Goal: Task Accomplishment & Management: Complete application form

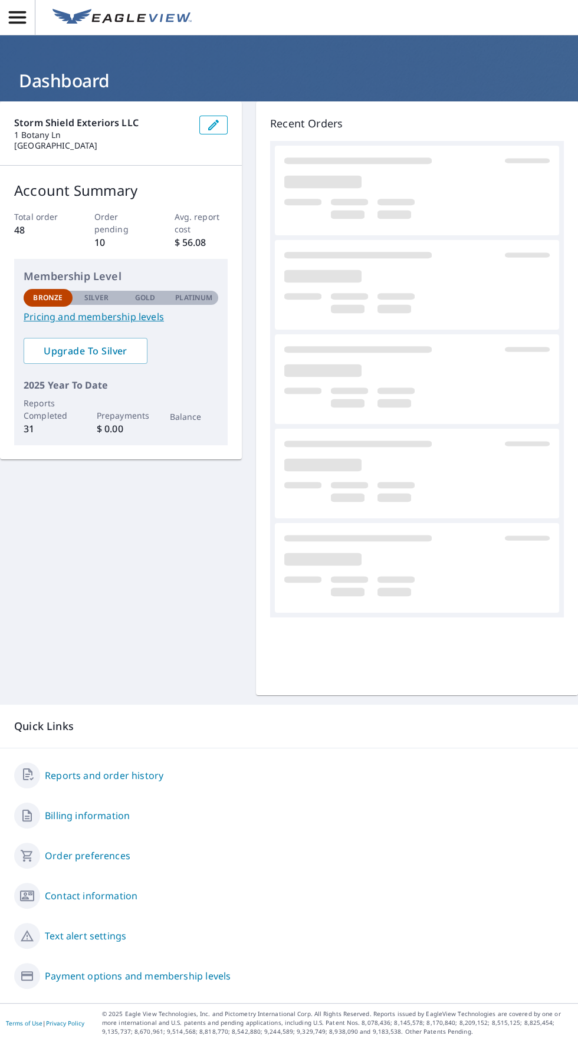
scroll to position [84, 0]
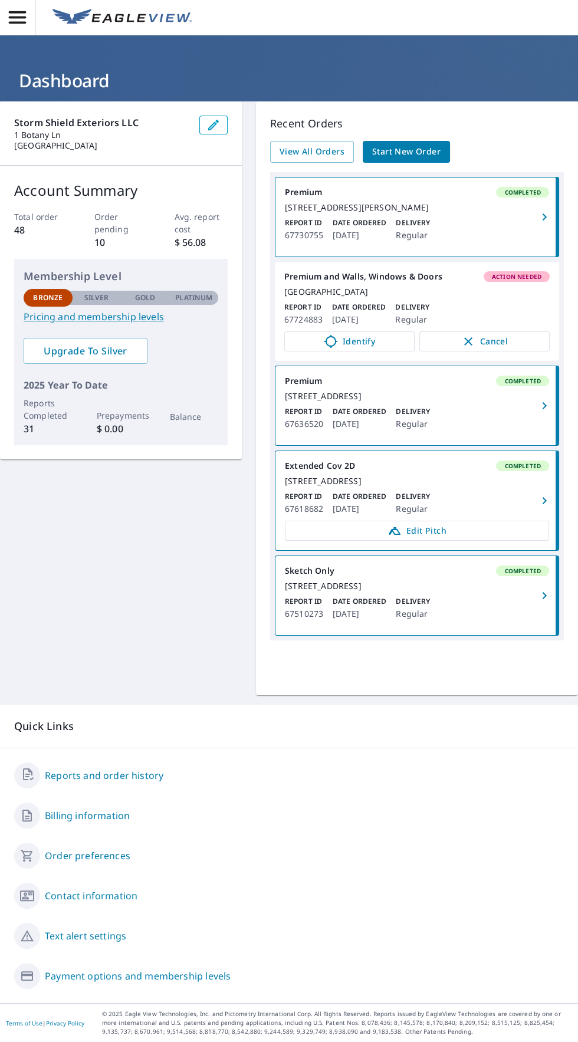
click at [515, 286] on div "[GEOGRAPHIC_DATA]" at bounding box center [416, 291] width 265 height 11
click at [367, 334] on span "Identify" at bounding box center [349, 341] width 115 height 14
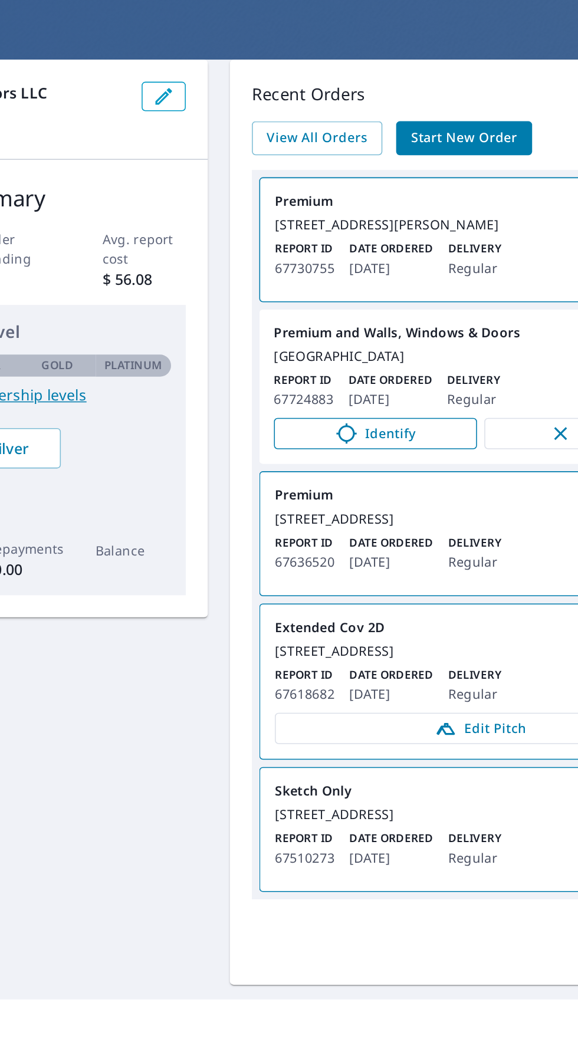
scroll to position [83, 0]
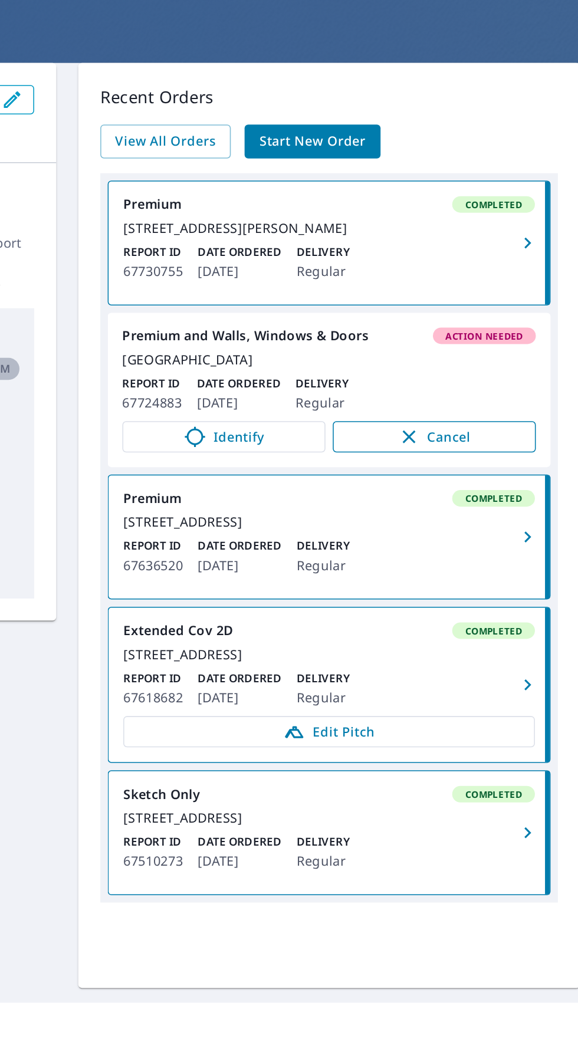
click at [510, 334] on span "Cancel" at bounding box center [485, 341] width 106 height 14
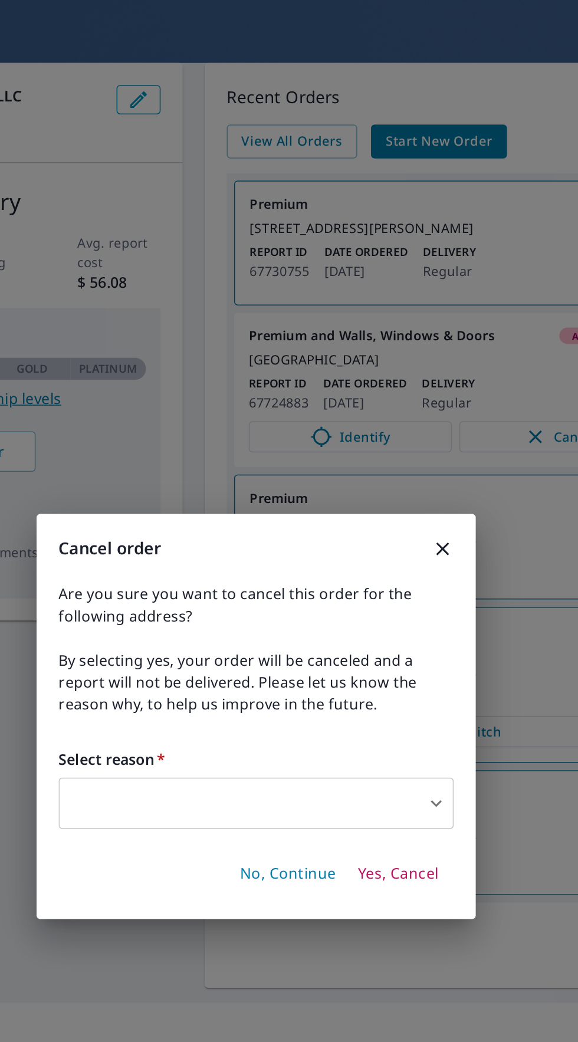
click at [365, 577] on body "AB AB Dashboard Storm Shield Exteriors LLC [STREET_ADDRESS] Account Summary Tot…" at bounding box center [289, 521] width 578 height 1042
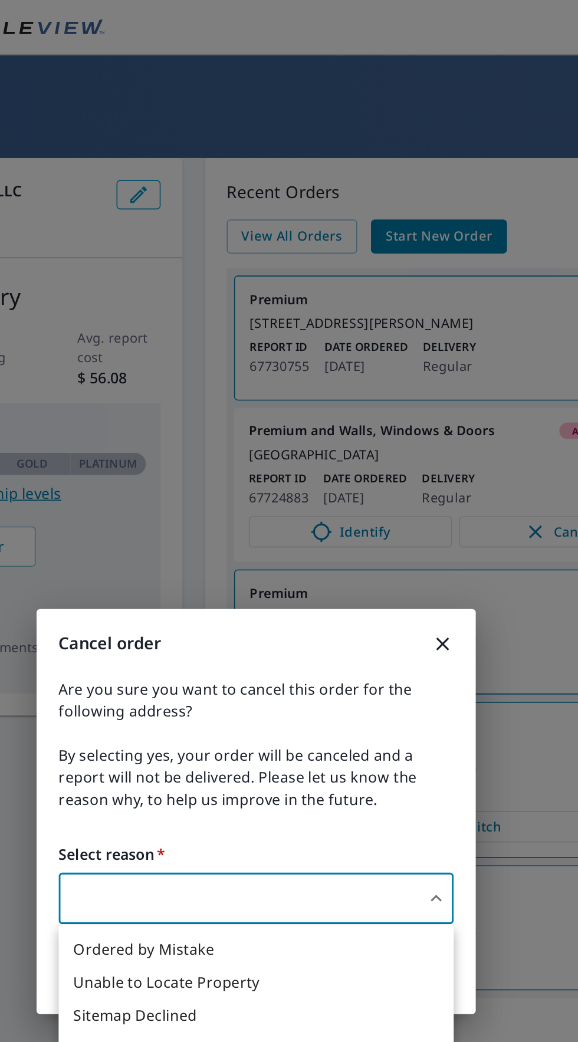
scroll to position [0, 0]
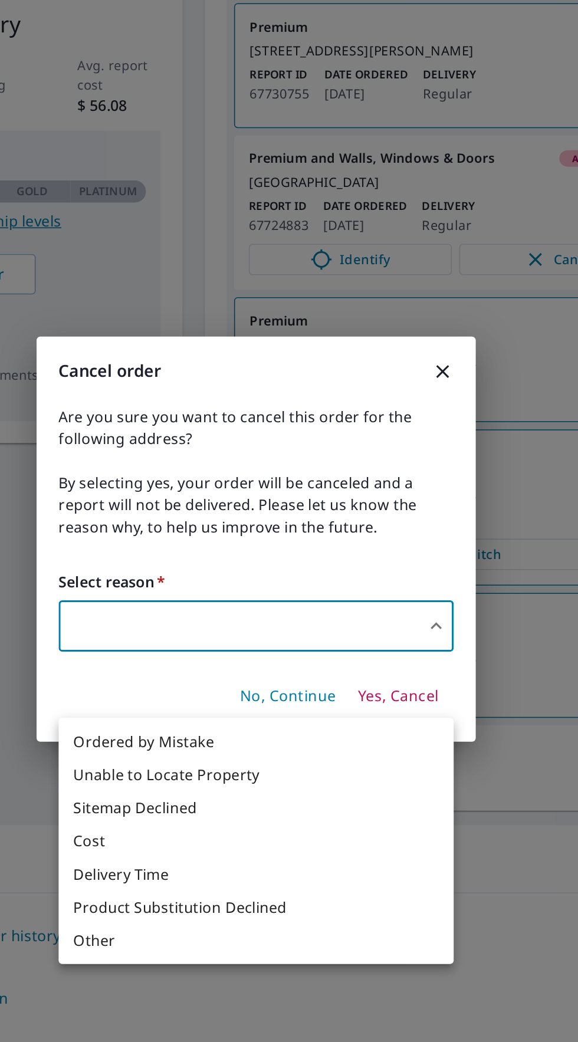
click at [285, 676] on li "Unable to Locate Property" at bounding box center [288, 671] width 253 height 21
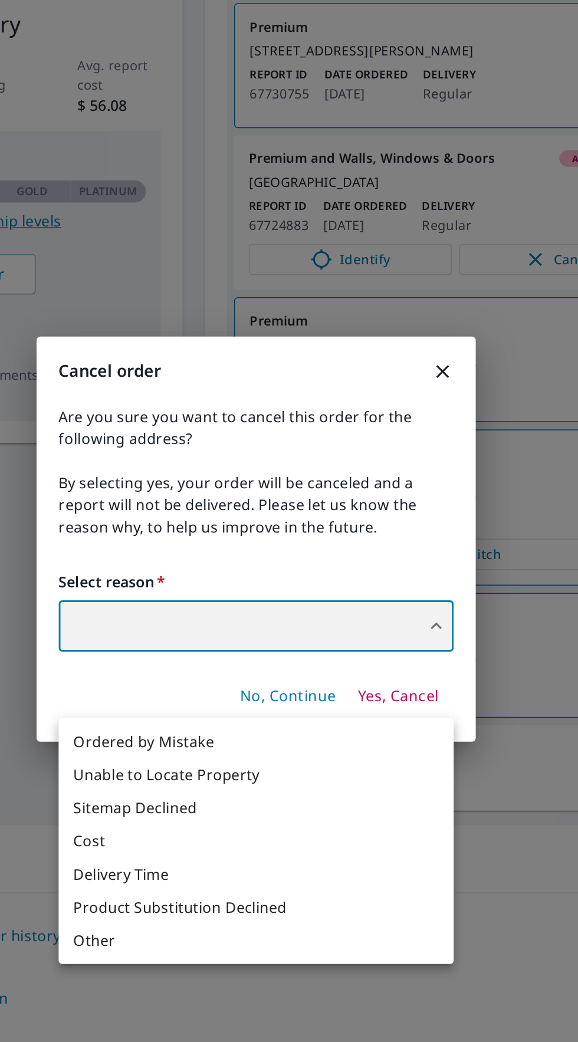
type input "31"
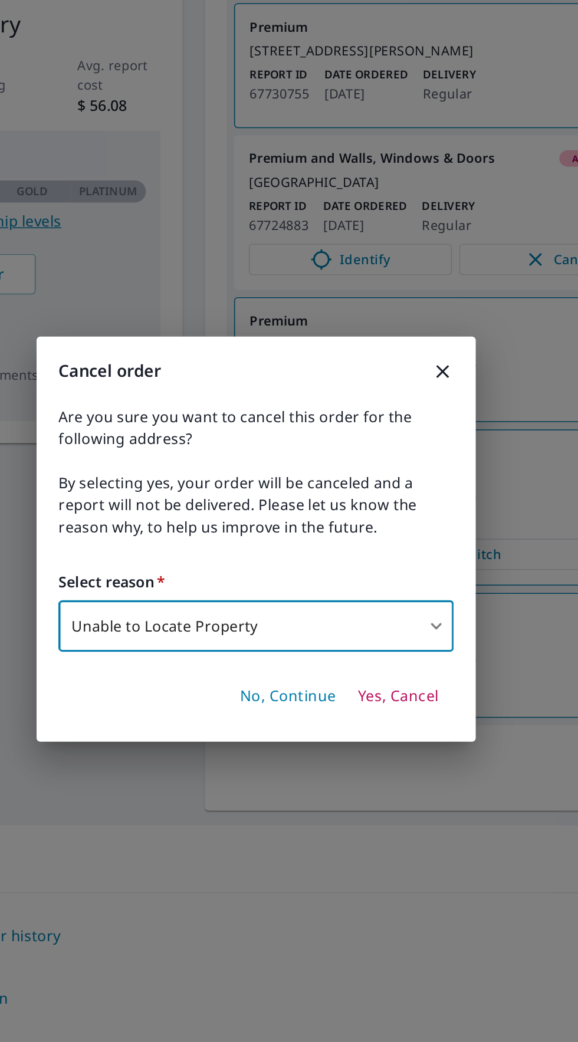
click at [392, 628] on span "Yes, Cancel" at bounding box center [380, 621] width 52 height 13
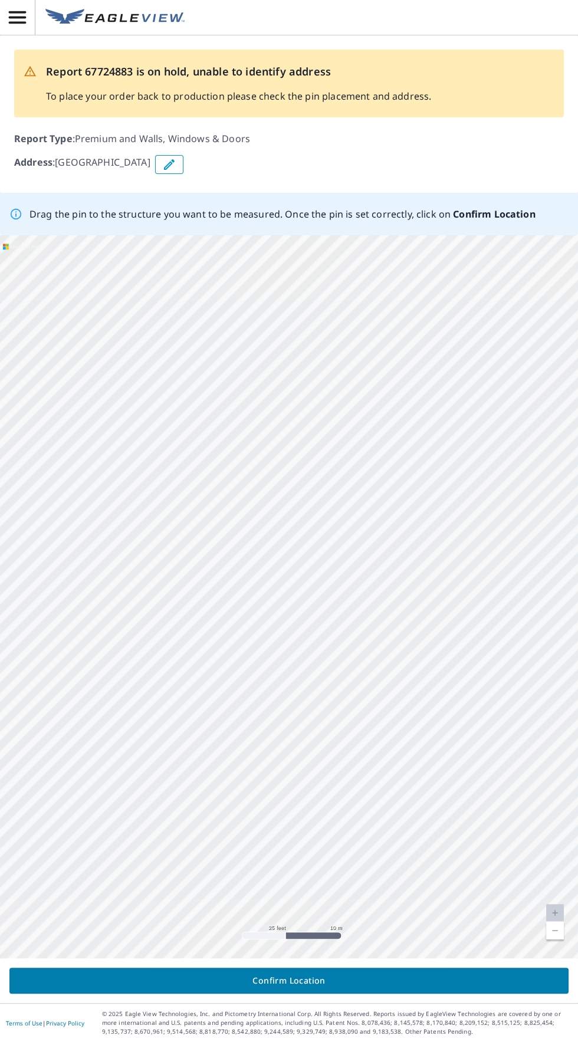
click at [62, 170] on p "Address : [STREET_ADDRESS]" at bounding box center [82, 164] width 136 height 19
click at [183, 166] on button "button" at bounding box center [169, 164] width 28 height 19
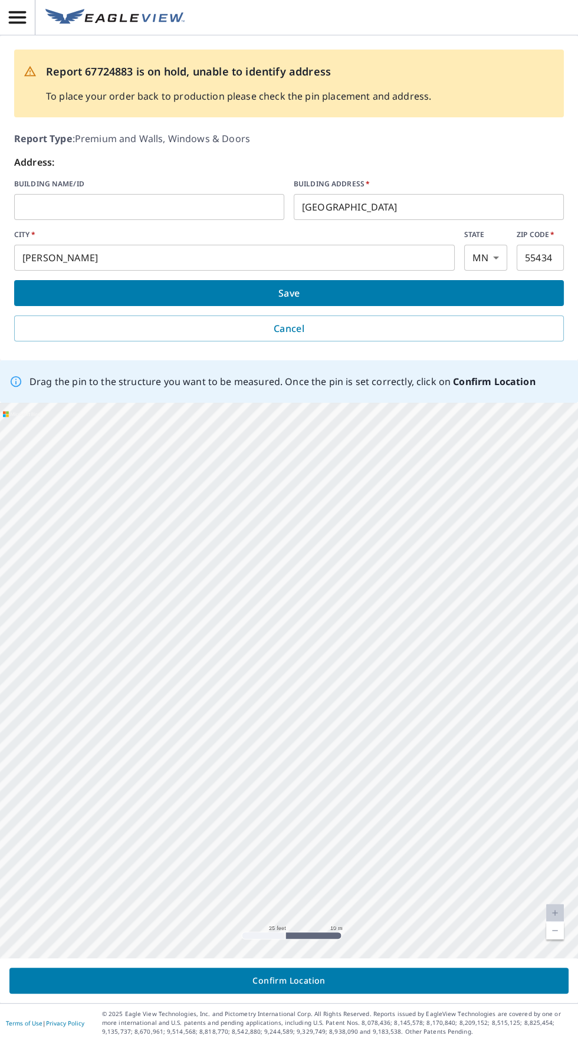
click at [303, 209] on input "[GEOGRAPHIC_DATA]" at bounding box center [429, 206] width 270 height 33
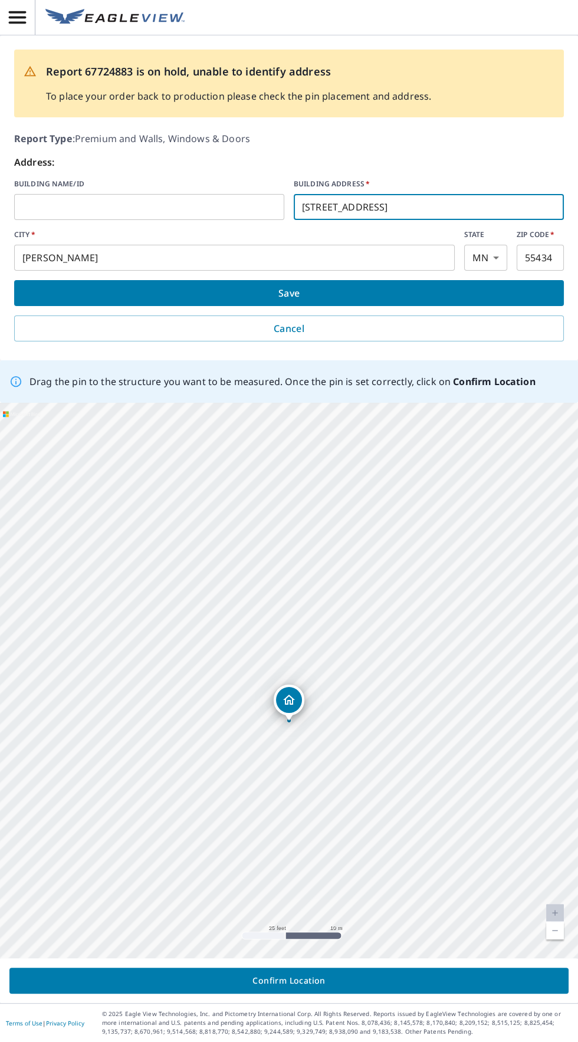
type input "[STREET_ADDRESS]"
click at [506, 295] on span "Save" at bounding box center [289, 293] width 531 height 17
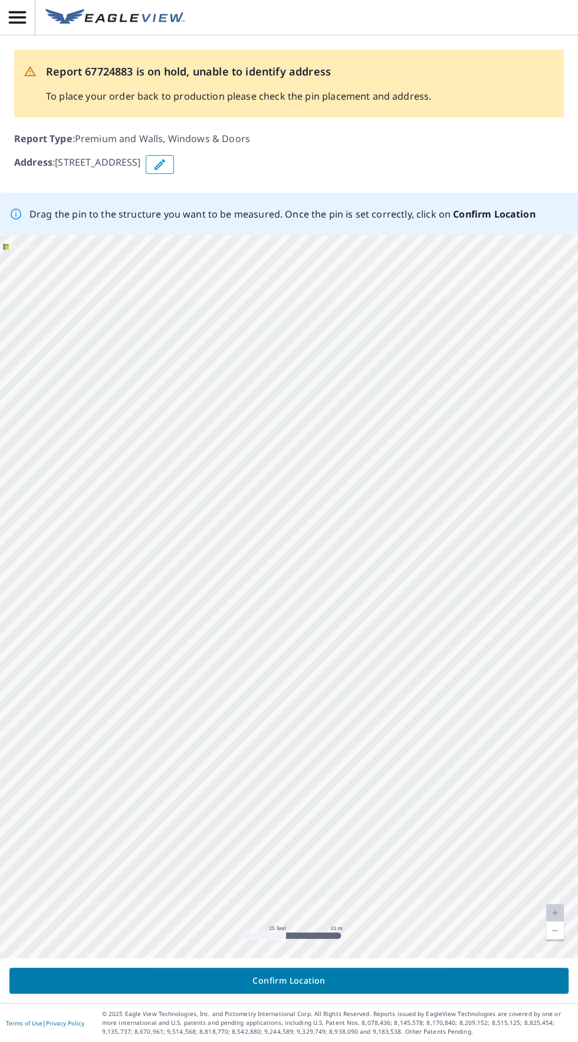
click at [167, 162] on icon "button" at bounding box center [160, 164] width 14 height 14
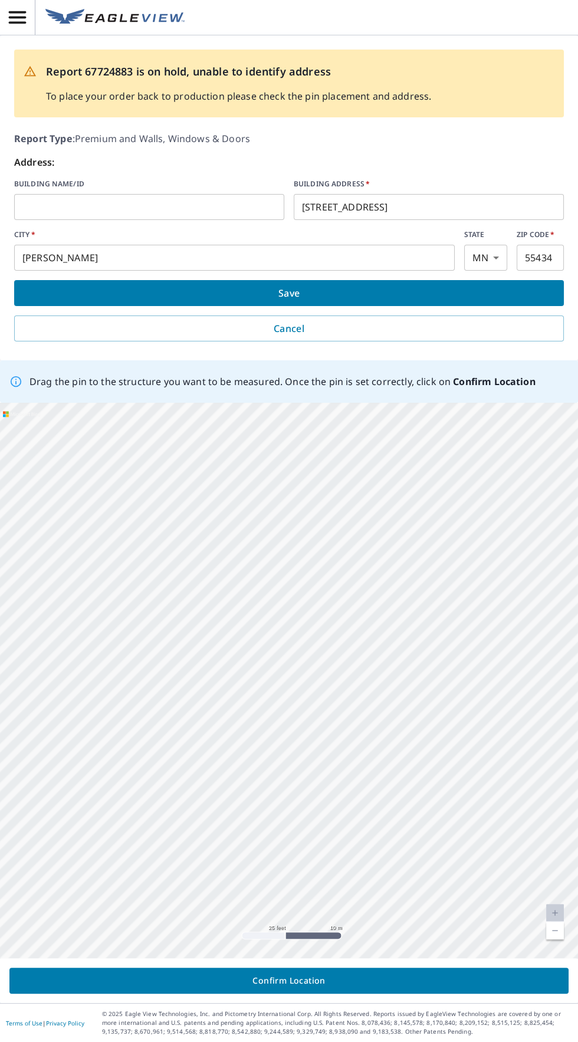
click at [495, 203] on input "[STREET_ADDRESS]" at bounding box center [429, 206] width 270 height 33
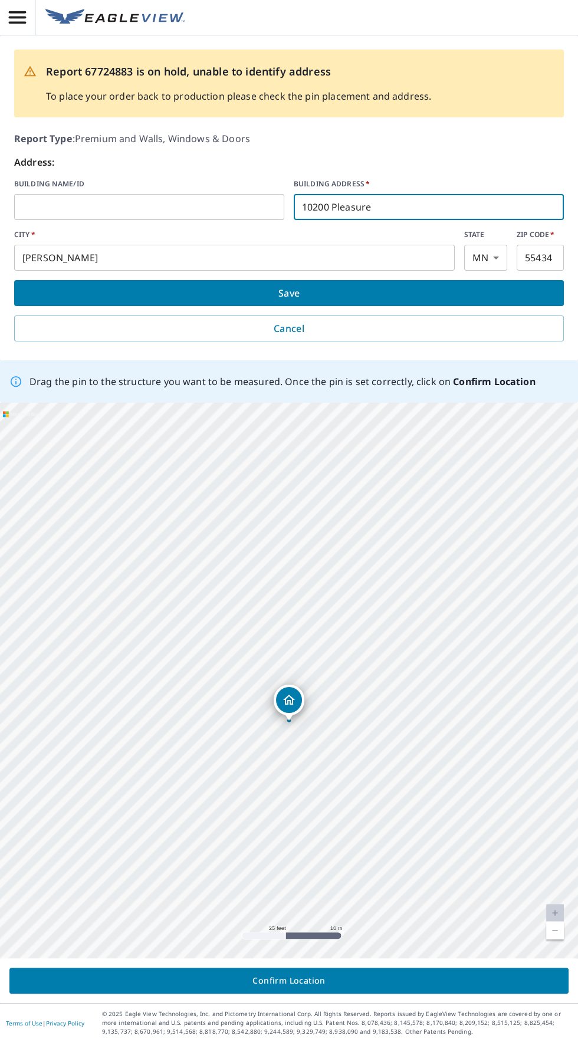
type input "10200"
type input "[STREET_ADDRESS]"
click at [517, 299] on span "Save" at bounding box center [289, 293] width 531 height 17
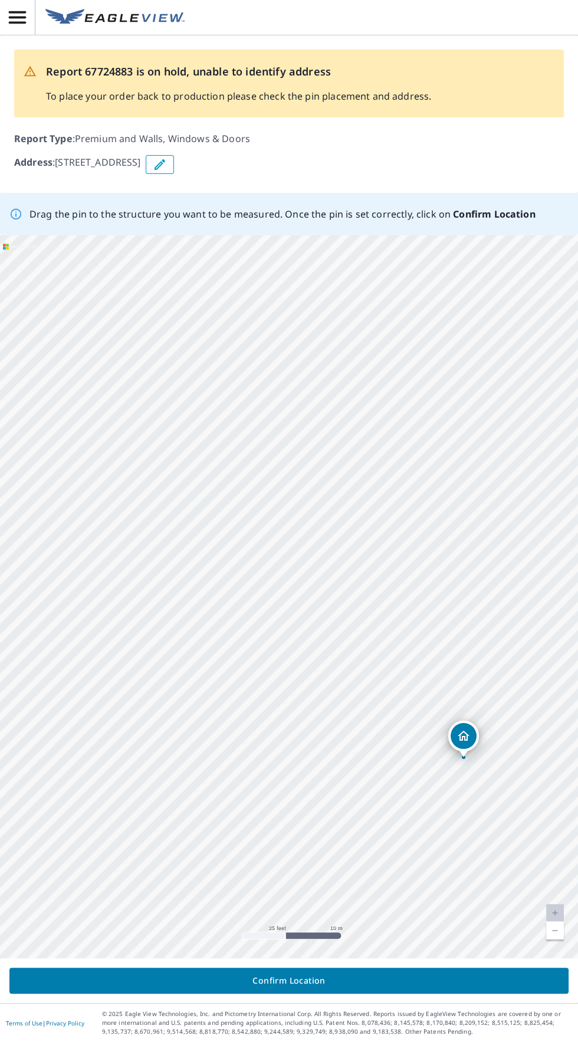
click at [91, 169] on p "Address : [STREET_ADDRESS]" at bounding box center [77, 164] width 127 height 19
click at [165, 167] on icon "button" at bounding box center [159, 164] width 11 height 11
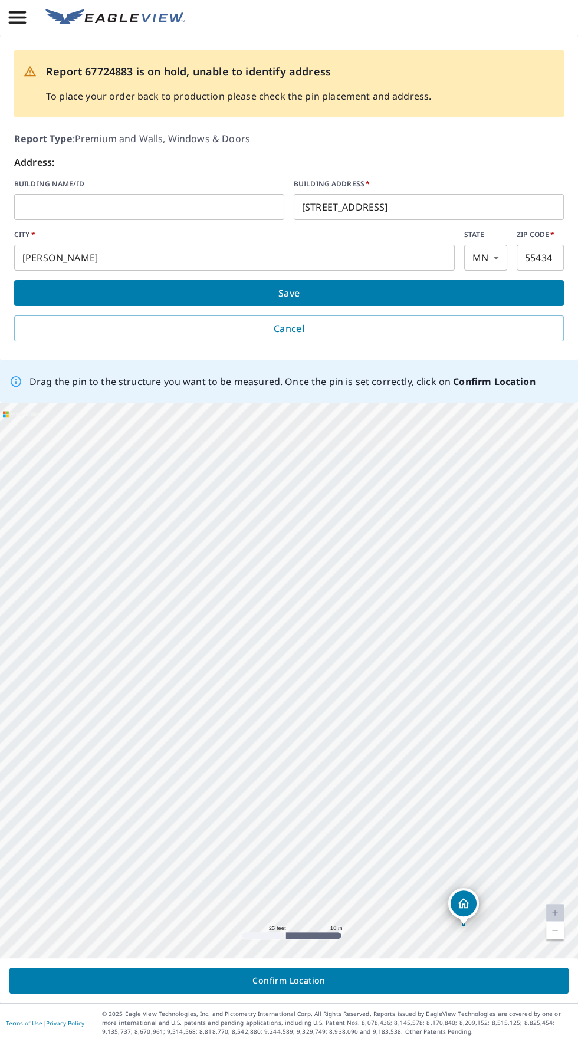
click at [498, 211] on input "[STREET_ADDRESS]" at bounding box center [429, 206] width 270 height 33
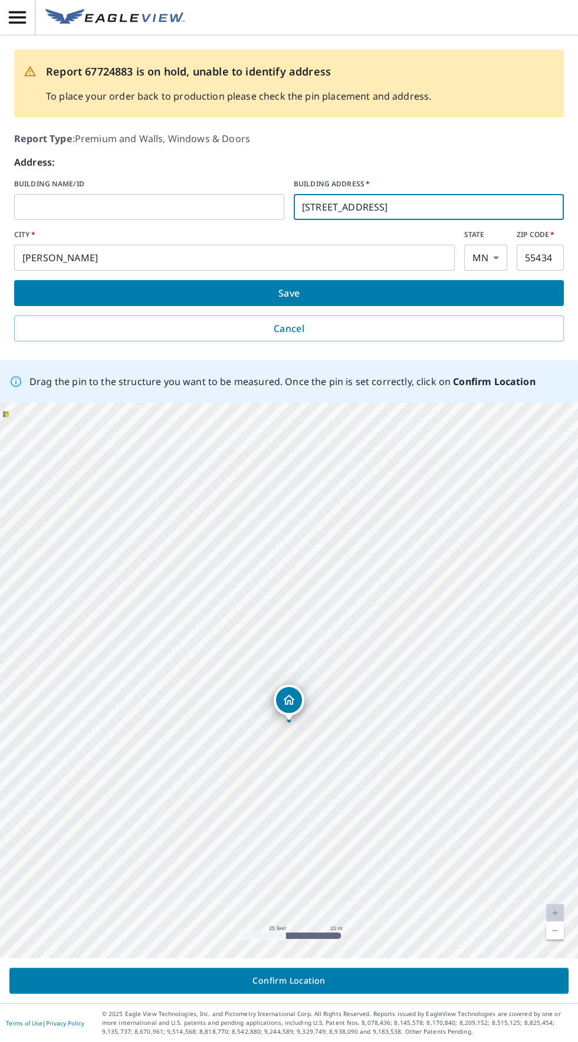
type input "[STREET_ADDRESS]"
click at [487, 292] on span "Save" at bounding box center [289, 293] width 531 height 17
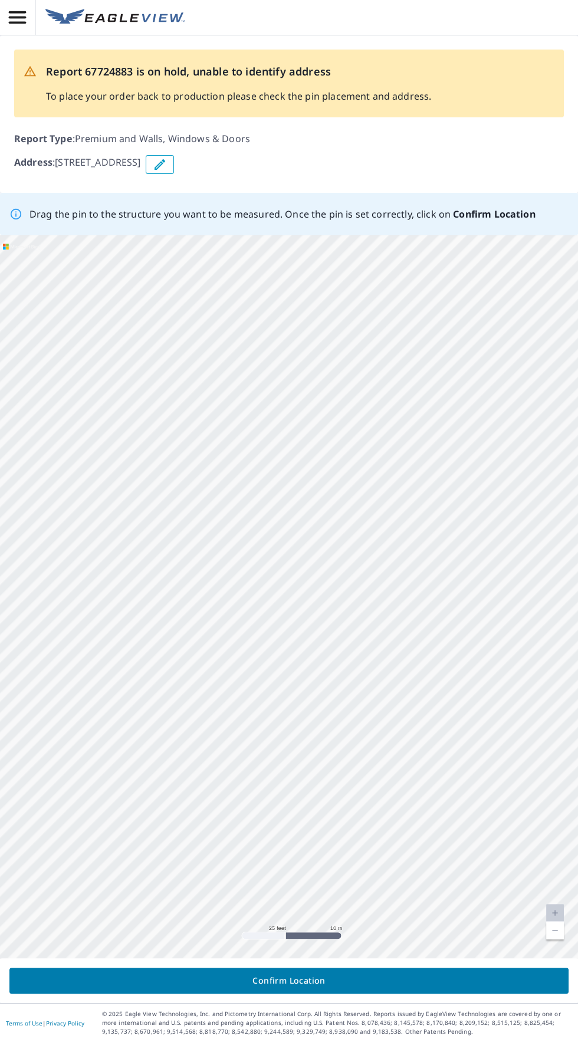
click at [556, 939] on link "Current Level 20, Zoom Out" at bounding box center [555, 930] width 18 height 18
click at [557, 939] on link "Current Level 19, Zoom Out" at bounding box center [555, 930] width 18 height 18
